Goal: Task Accomplishment & Management: Manage account settings

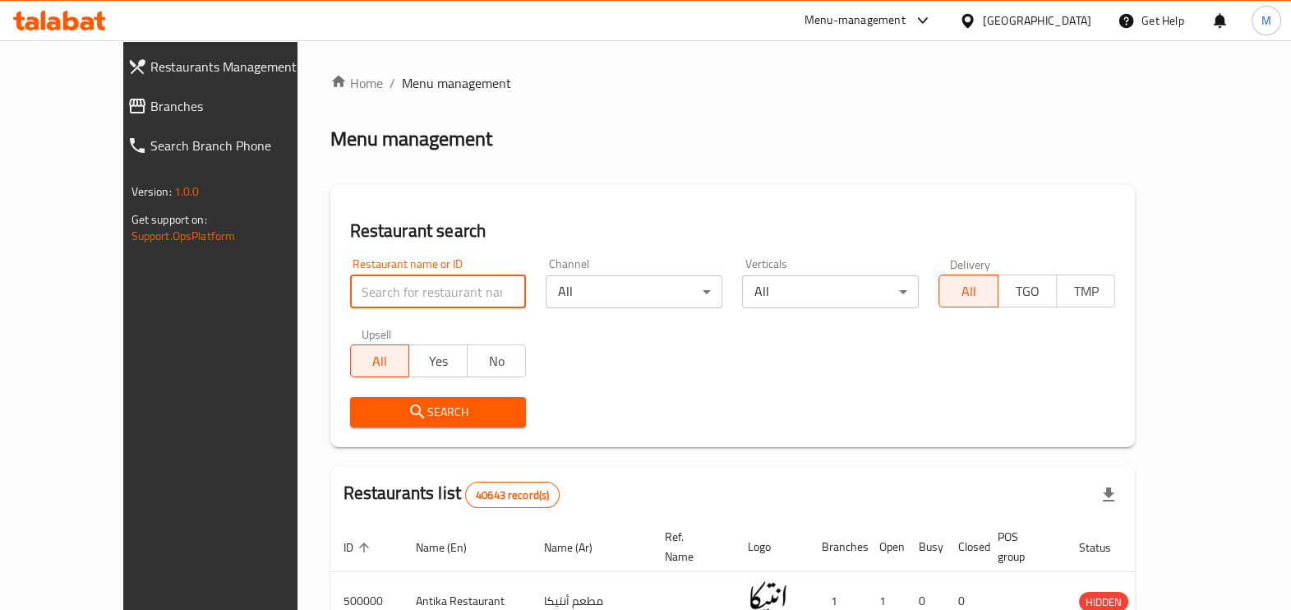
click at [350, 292] on input "search" at bounding box center [438, 291] width 177 height 33
type input "ق"
type input "ruby's"
click button "Search" at bounding box center [438, 412] width 177 height 30
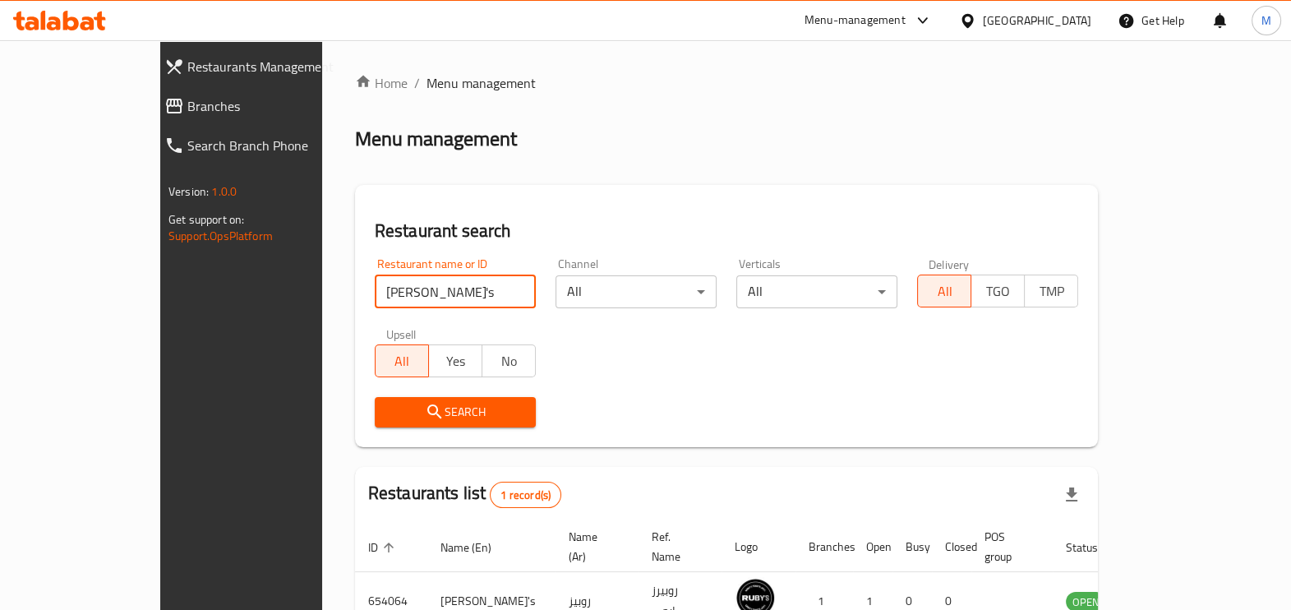
scroll to position [90, 0]
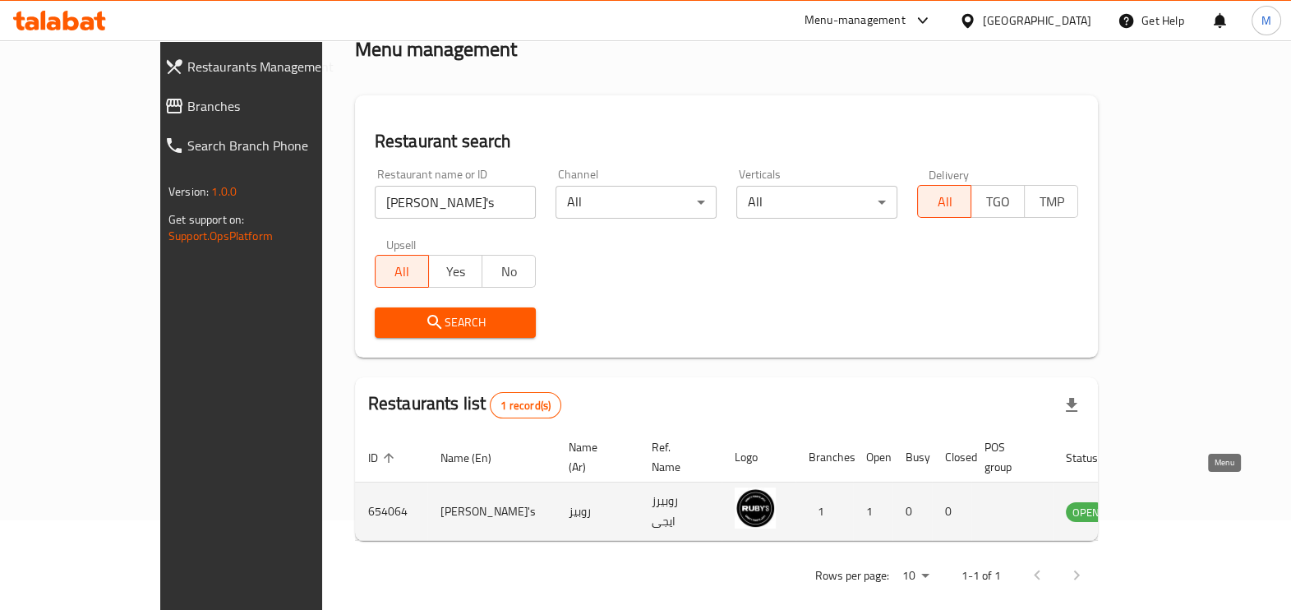
click at [1172, 501] on icon "enhanced table" at bounding box center [1162, 511] width 20 height 20
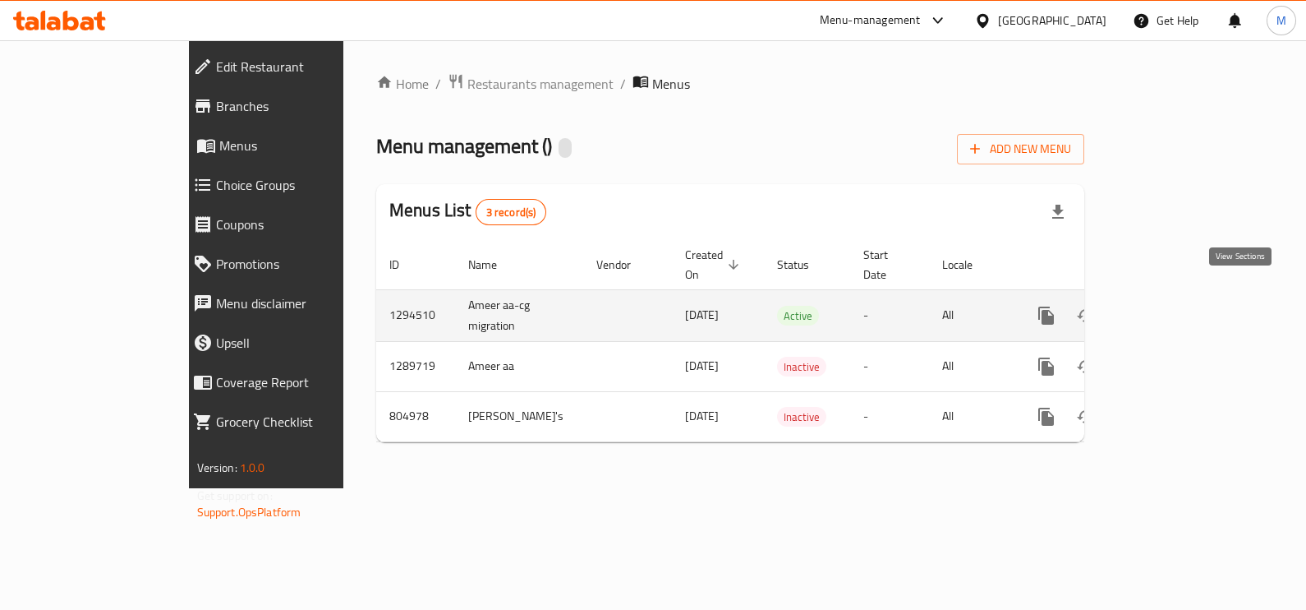
click at [1175, 306] on icon "enhanced table" at bounding box center [1165, 316] width 20 height 20
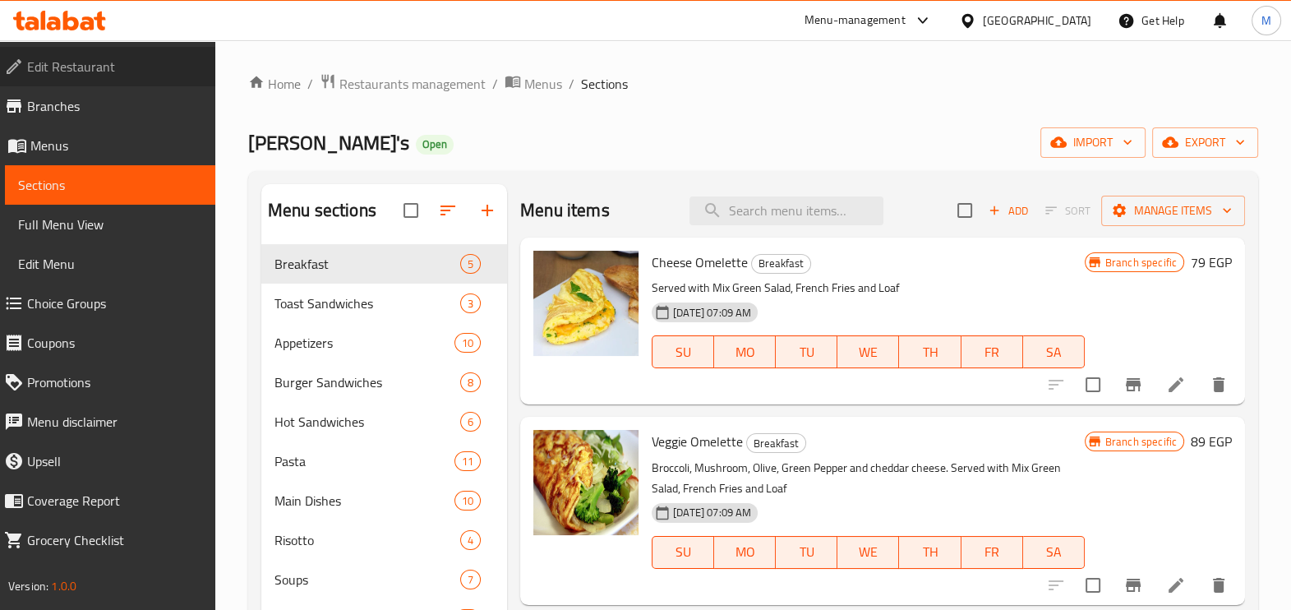
click at [78, 60] on span "Edit Restaurant" at bounding box center [114, 67] width 175 height 20
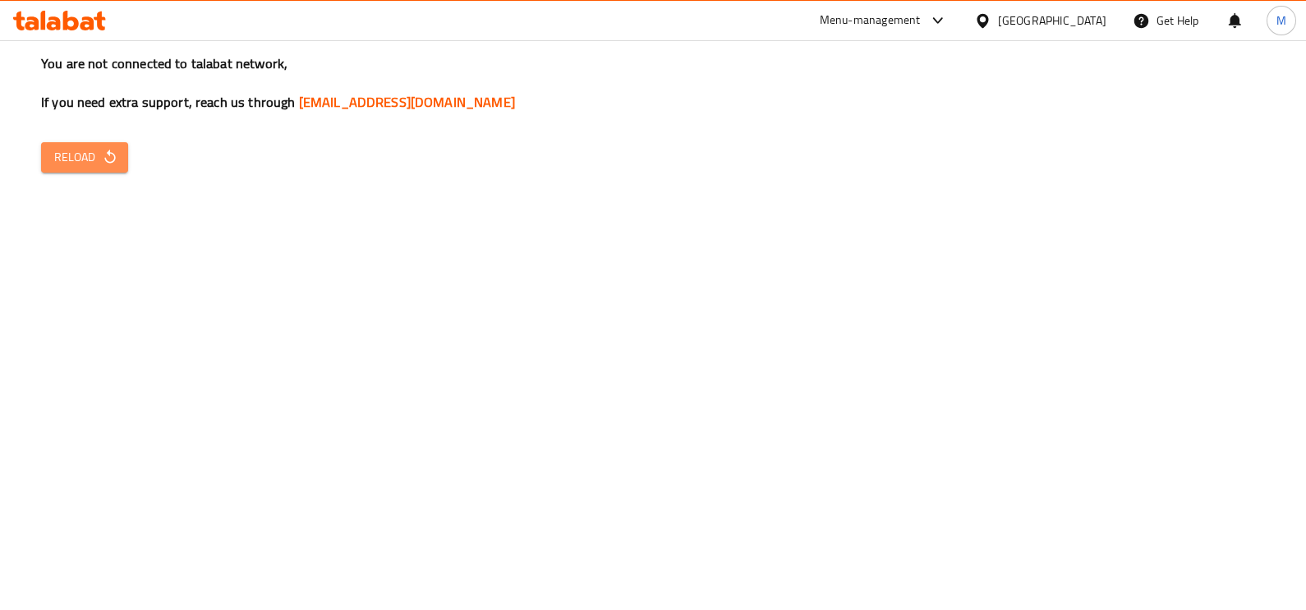
click at [76, 150] on span "Reload" at bounding box center [84, 157] width 61 height 21
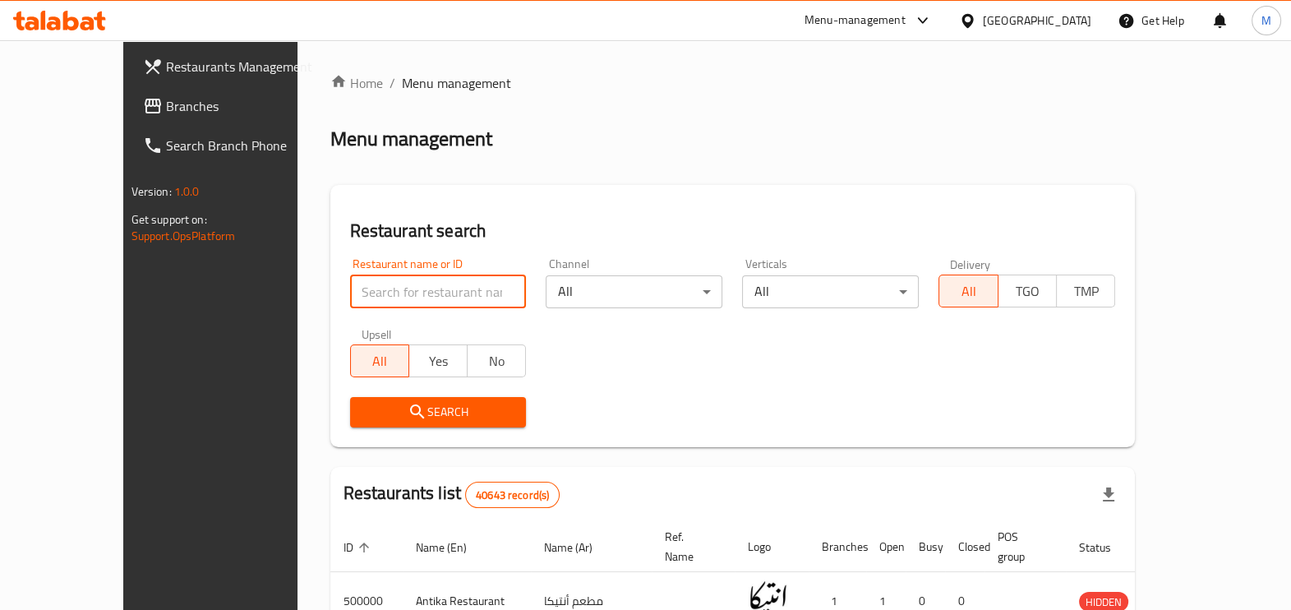
click at [430, 300] on input "search" at bounding box center [438, 291] width 177 height 33
paste input "684796"
type input "684796"
click button "Search" at bounding box center [438, 412] width 177 height 30
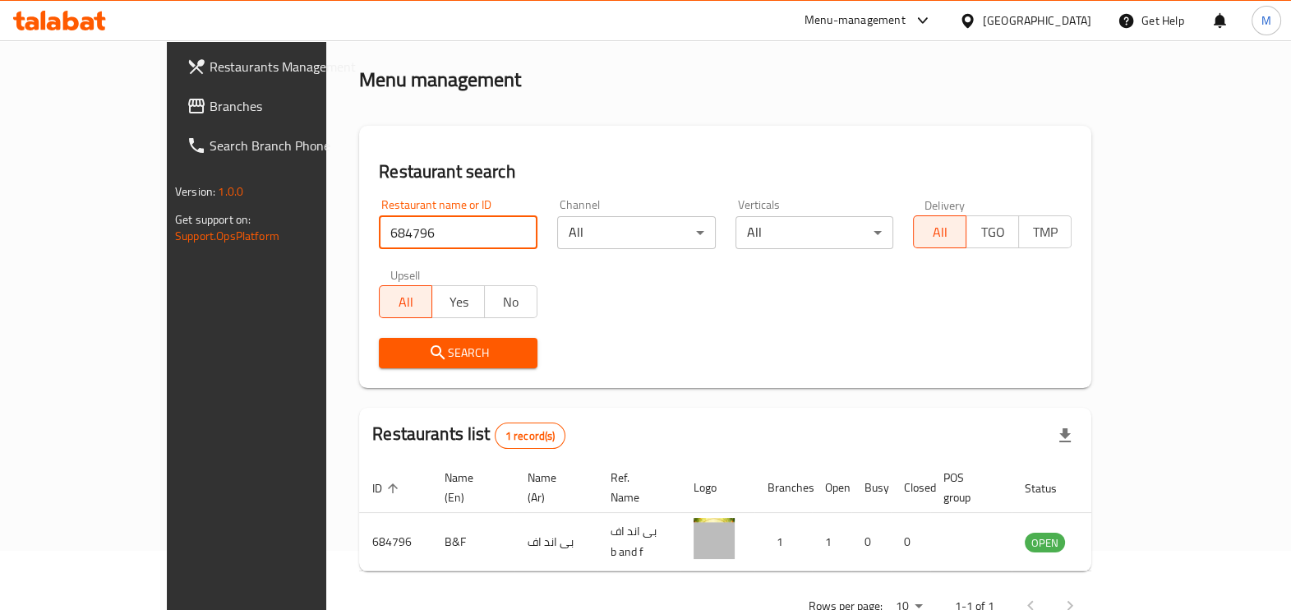
scroll to position [90, 0]
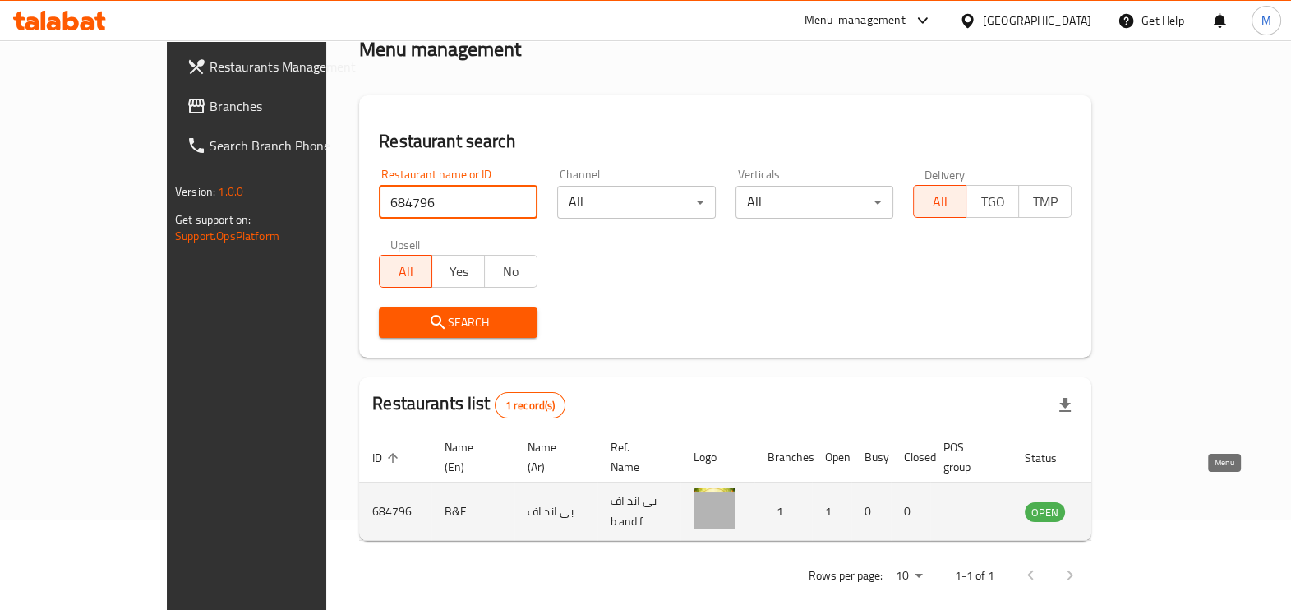
click at [1130, 501] on icon "enhanced table" at bounding box center [1121, 511] width 20 height 20
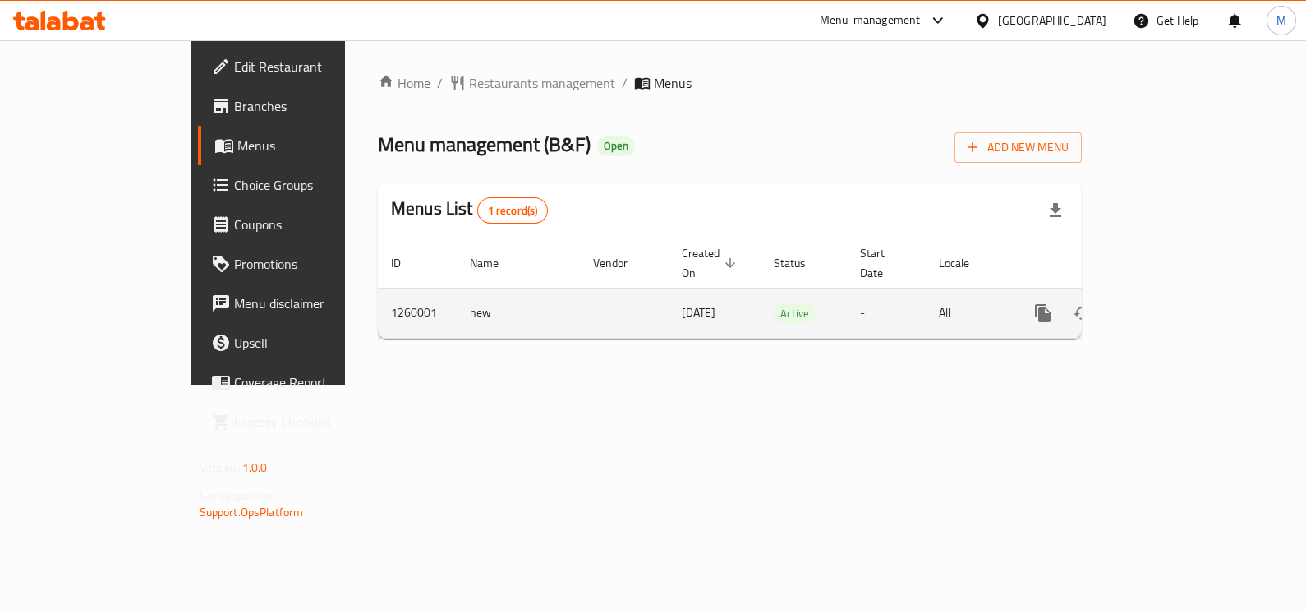
click at [378, 288] on td "1260001" at bounding box center [417, 313] width 79 height 50
click at [1172, 303] on icon "enhanced table" at bounding box center [1162, 313] width 20 height 20
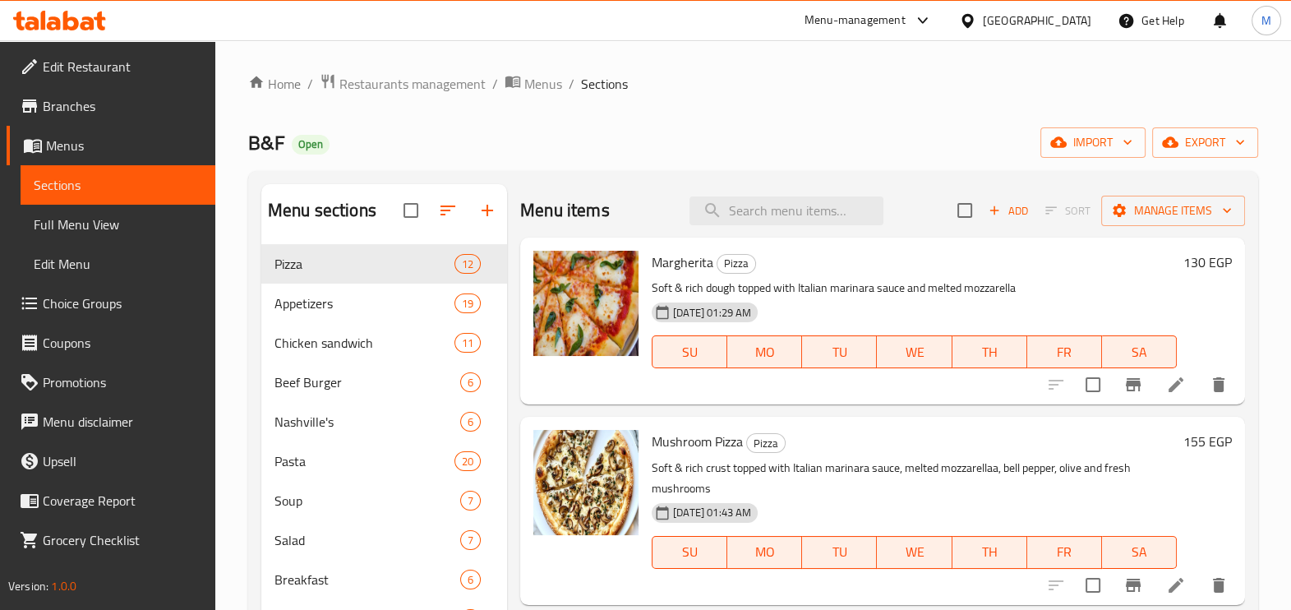
click at [112, 62] on span "Edit Restaurant" at bounding box center [122, 67] width 159 height 20
